Goal: Transaction & Acquisition: Purchase product/service

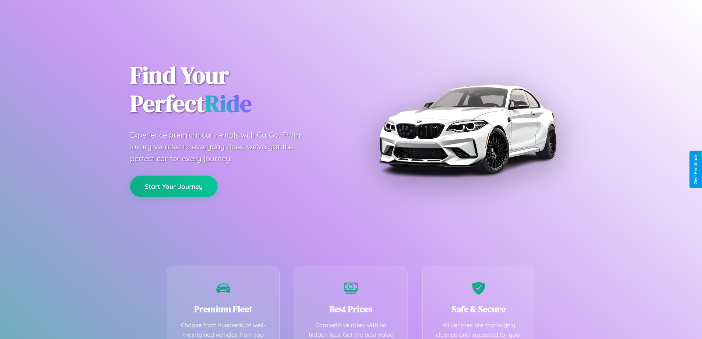
scroll to position [215, 0]
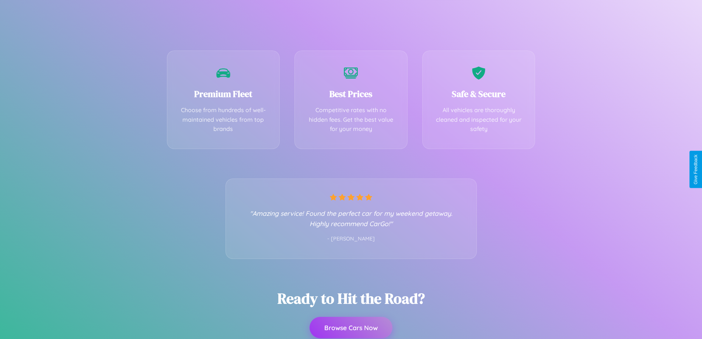
click at [351, 328] on button "Browse Cars Now" at bounding box center [351, 327] width 83 height 21
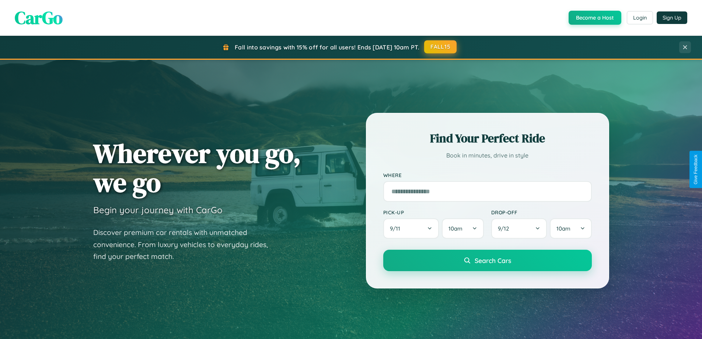
click at [441, 47] on button "FALL15" at bounding box center [440, 46] width 32 height 13
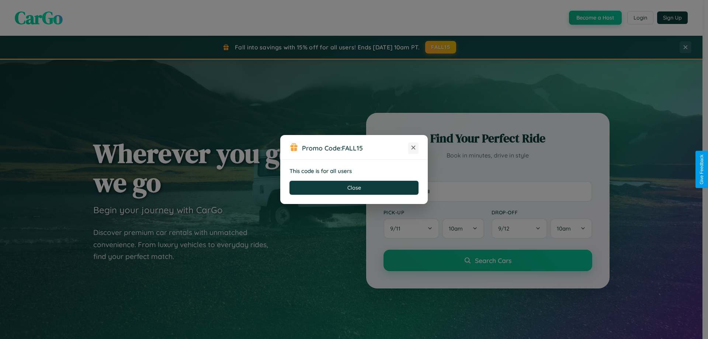
click at [413, 148] on icon at bounding box center [412, 147] width 7 height 7
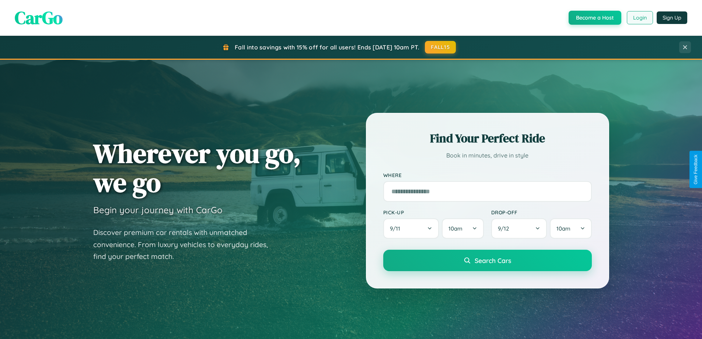
click at [639, 18] on button "Login" at bounding box center [640, 17] width 26 height 13
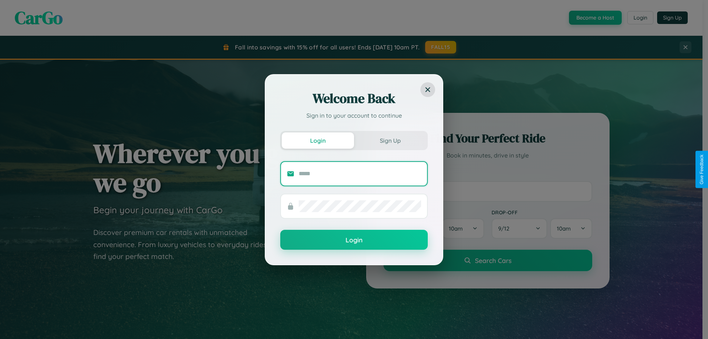
click at [360, 173] on input "text" at bounding box center [360, 174] width 122 height 12
type input "**********"
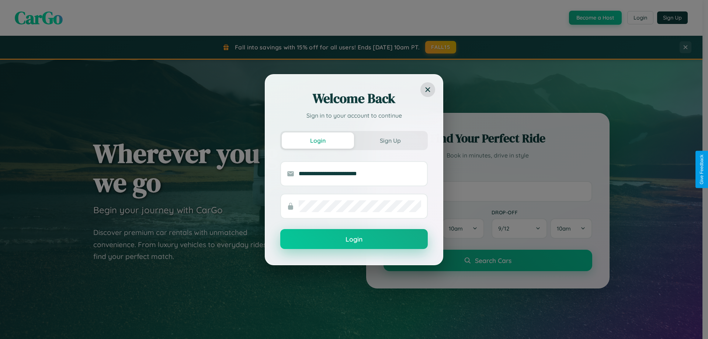
click at [354, 239] on button "Login" at bounding box center [353, 239] width 147 height 20
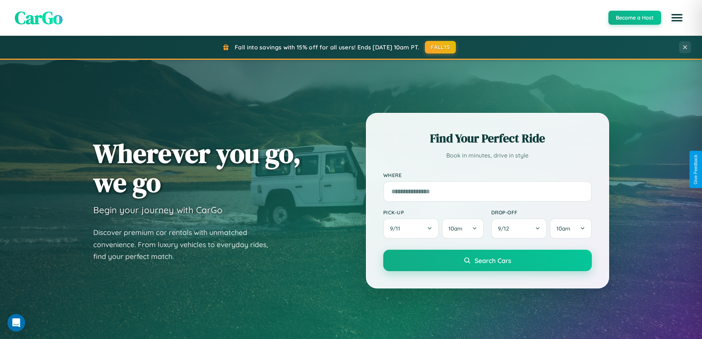
scroll to position [22, 0]
